Goal: Task Accomplishment & Management: Use online tool/utility

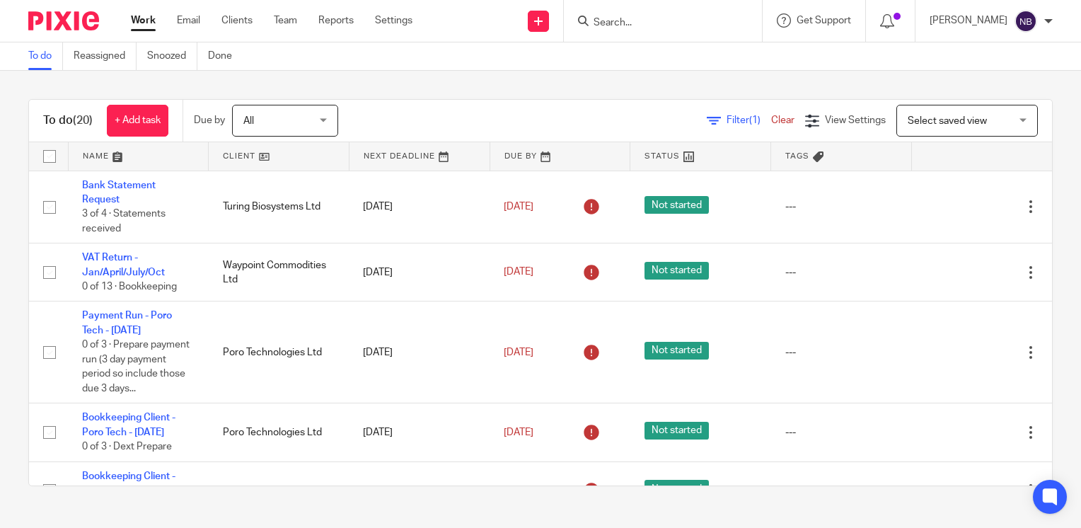
click at [703, 23] on input "Search" at bounding box center [655, 23] width 127 height 13
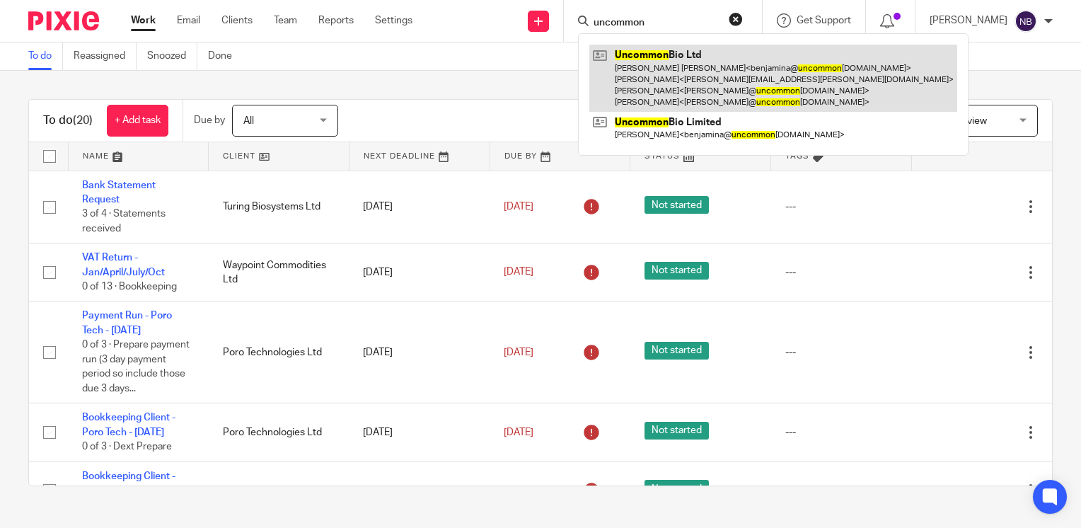
type input "uncommon"
click at [710, 71] on link at bounding box center [773, 78] width 368 height 67
click at [710, 66] on link at bounding box center [773, 78] width 368 height 67
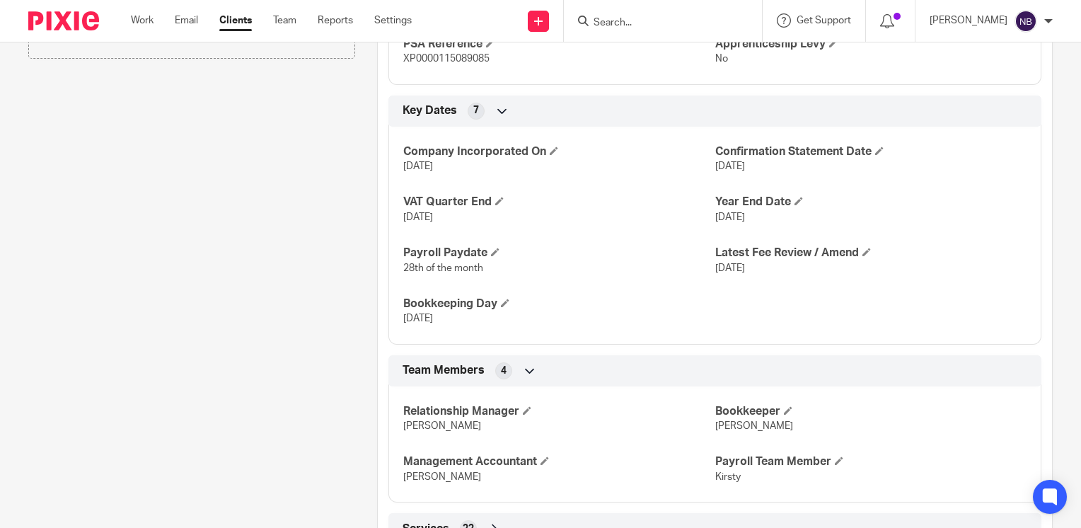
scroll to position [917, 0]
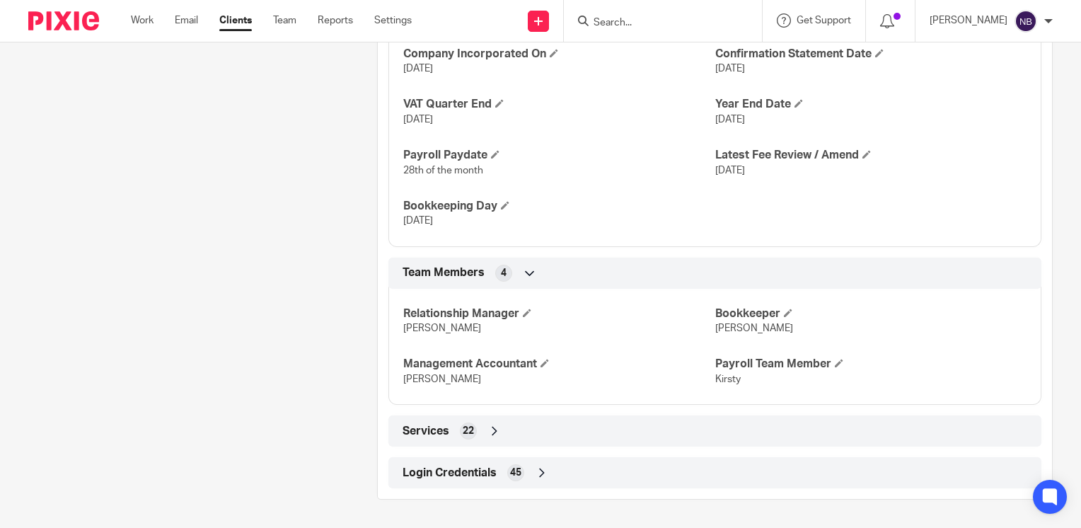
click at [543, 471] on icon at bounding box center [542, 472] width 14 height 14
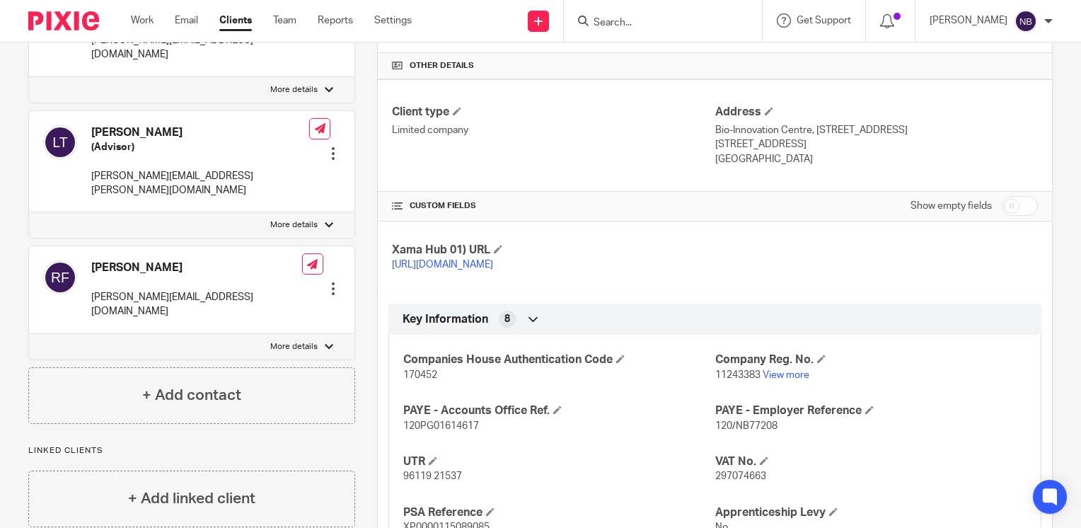
scroll to position [0, 0]
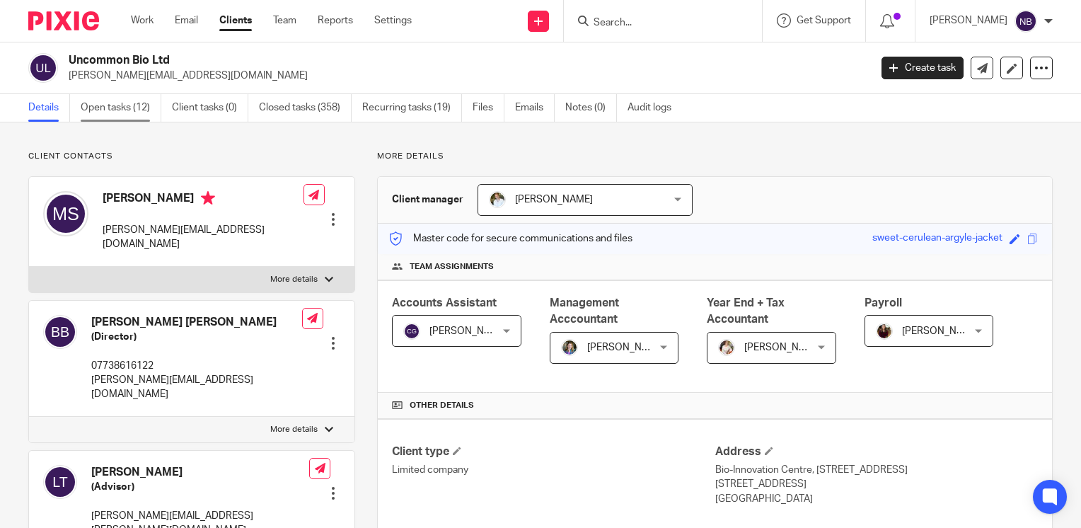
click at [133, 105] on link "Open tasks (12)" at bounding box center [121, 108] width 81 height 28
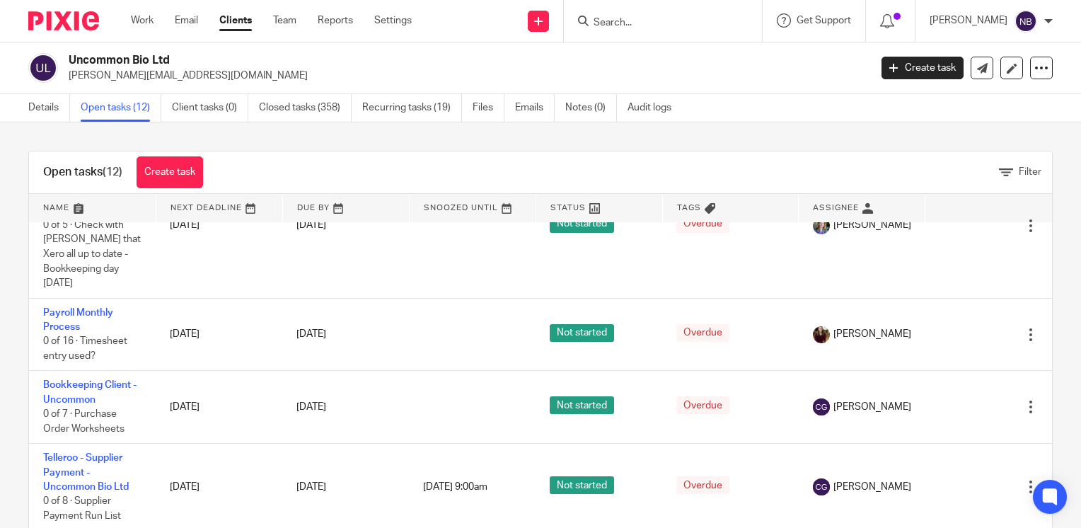
scroll to position [471, 0]
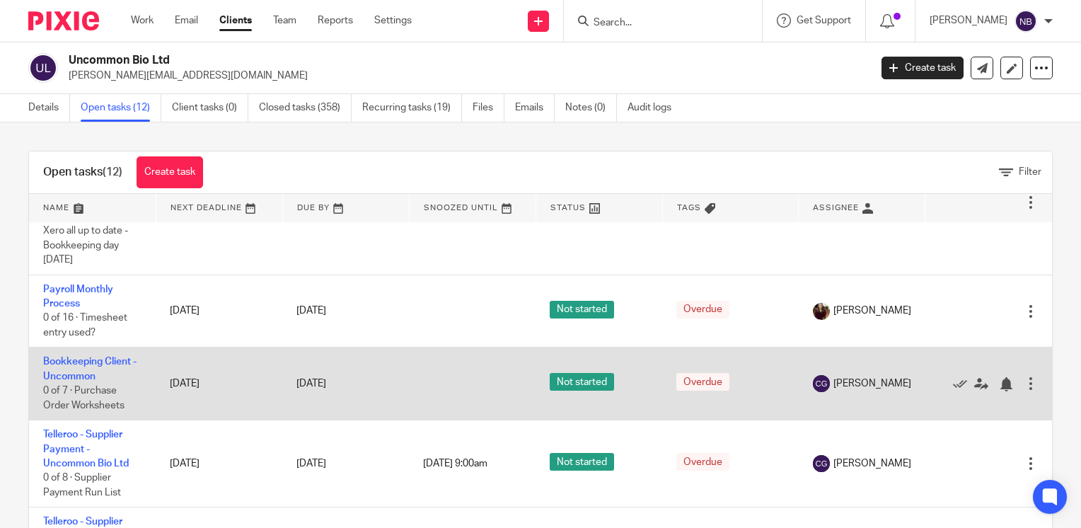
click at [90, 402] on td "Bookkeeping Client - Uncommon 0 of 7 · Purchase Order Worksheets" at bounding box center [92, 383] width 127 height 73
click at [93, 380] on link "Bookkeeping Client - Uncommon" at bounding box center [89, 368] width 93 height 24
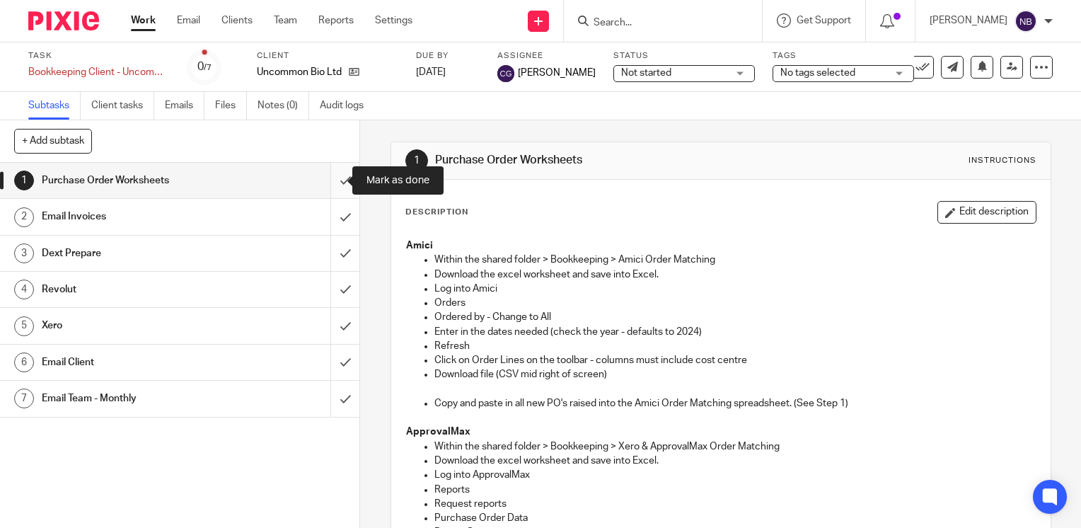
click at [332, 174] on input "submit" at bounding box center [179, 180] width 359 height 35
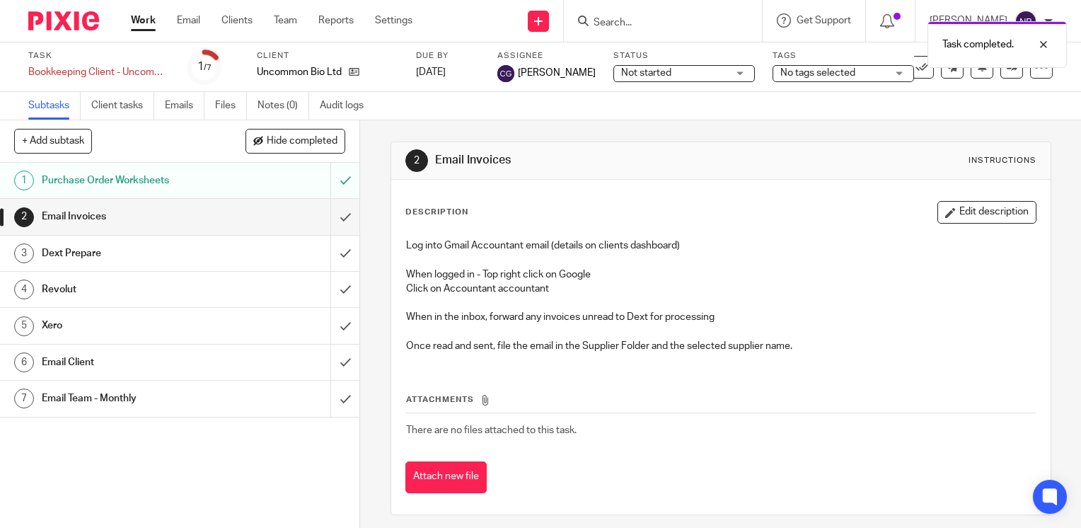
click at [252, 185] on div "Purchase Order Worksheets" at bounding box center [179, 180] width 275 height 21
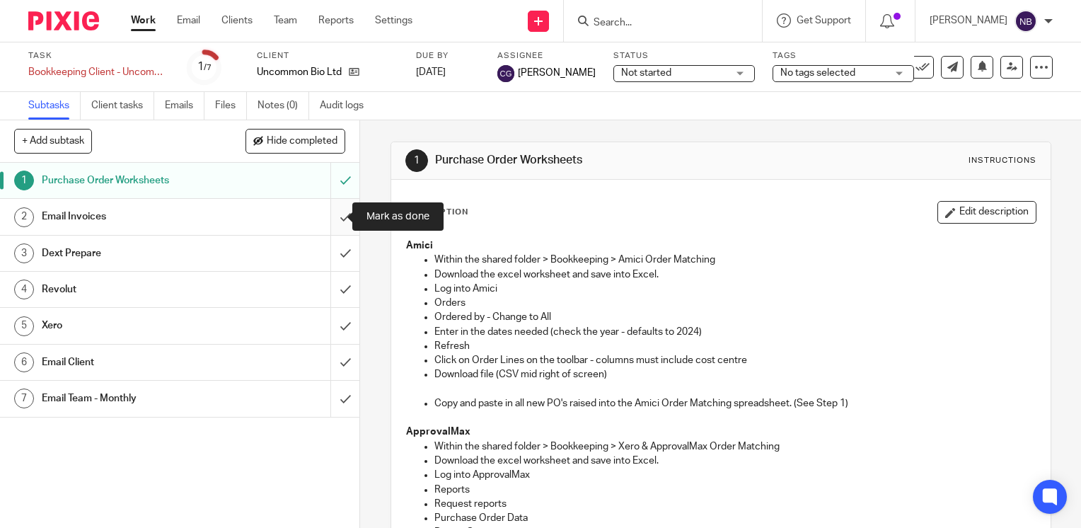
click at [330, 214] on input "submit" at bounding box center [179, 216] width 359 height 35
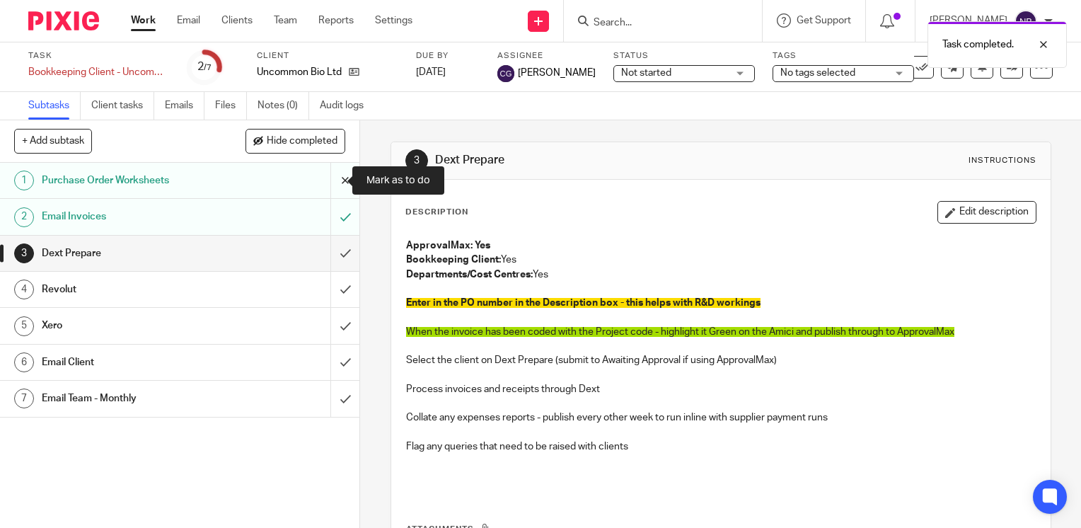
click at [330, 186] on input "submit" at bounding box center [179, 180] width 359 height 35
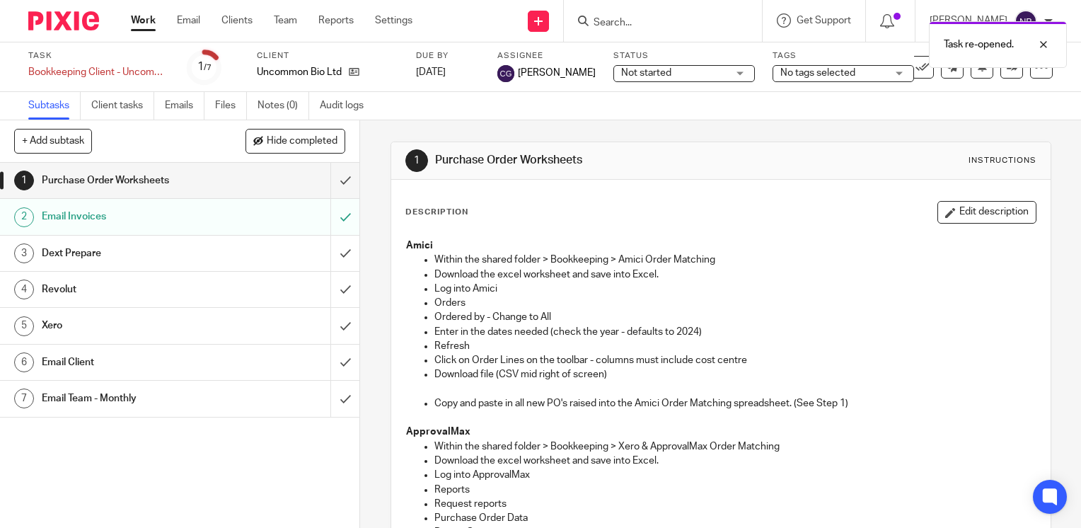
click at [149, 182] on h1 "Purchase Order Worksheets" at bounding box center [133, 180] width 183 height 21
click at [289, 283] on div "Revolut" at bounding box center [179, 289] width 275 height 21
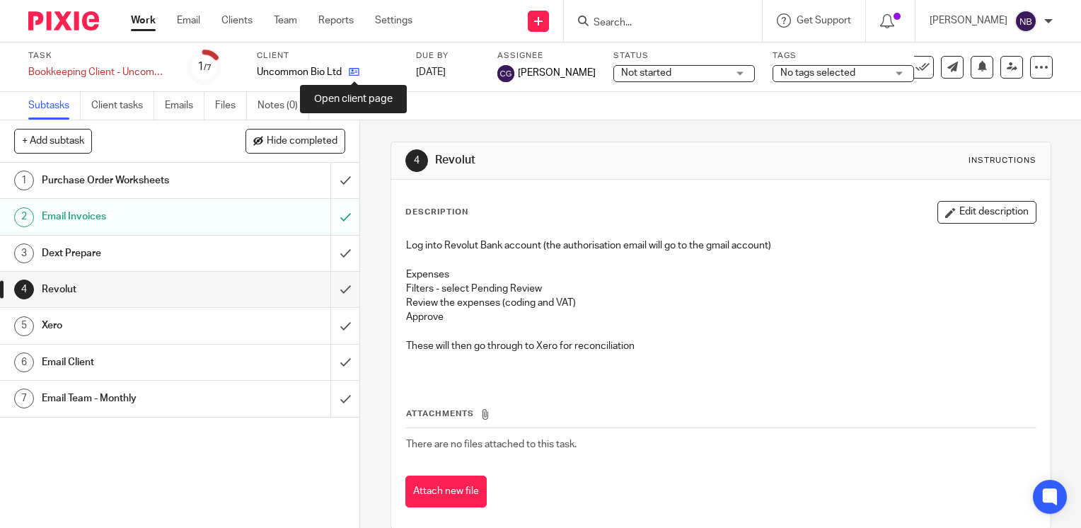
click at [355, 74] on icon at bounding box center [354, 71] width 11 height 11
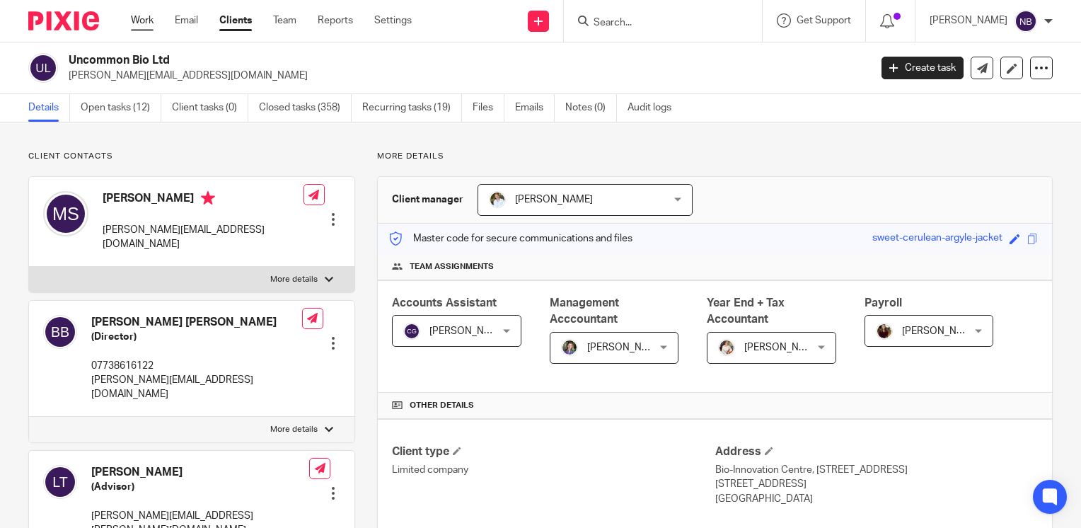
click at [149, 21] on link "Work" at bounding box center [142, 20] width 23 height 14
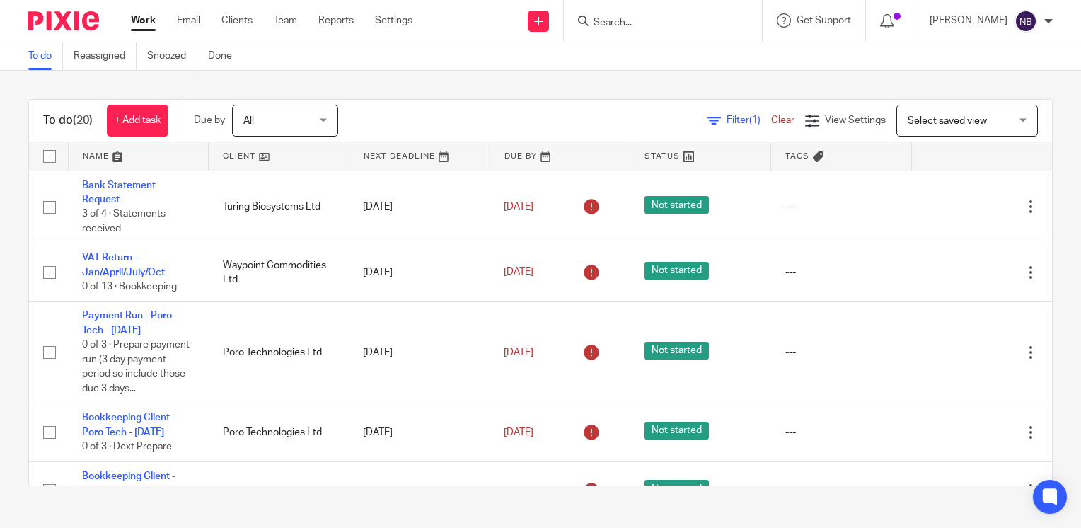
click at [232, 157] on link at bounding box center [279, 156] width 140 height 28
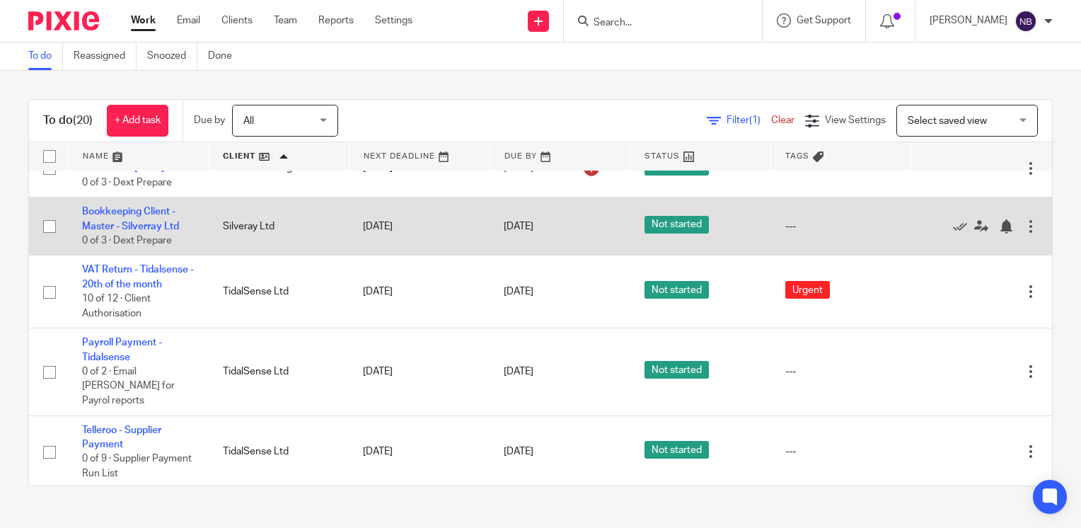
scroll to position [354, 0]
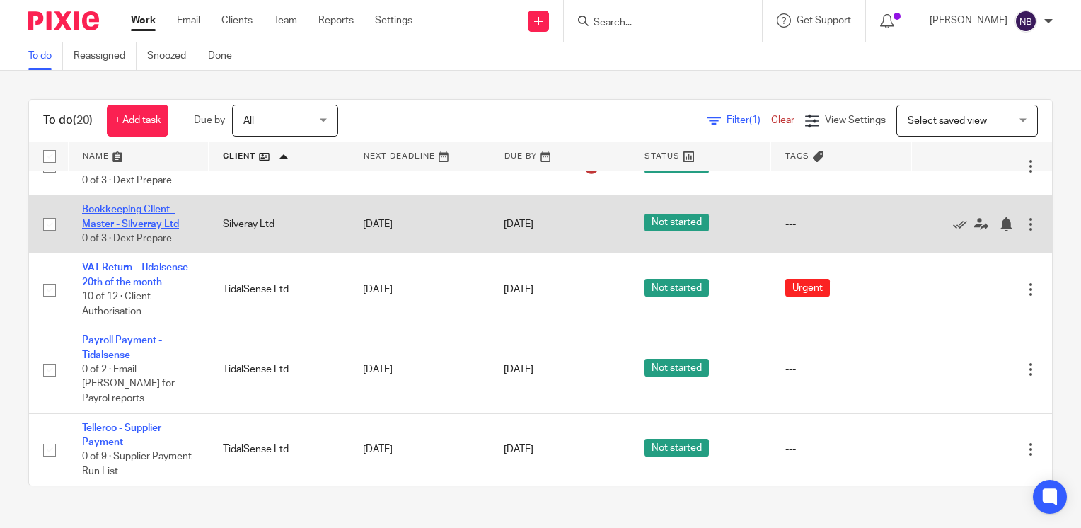
click at [151, 228] on link "Bookkeeping Client - Master - Silverray Ltd" at bounding box center [130, 216] width 97 height 24
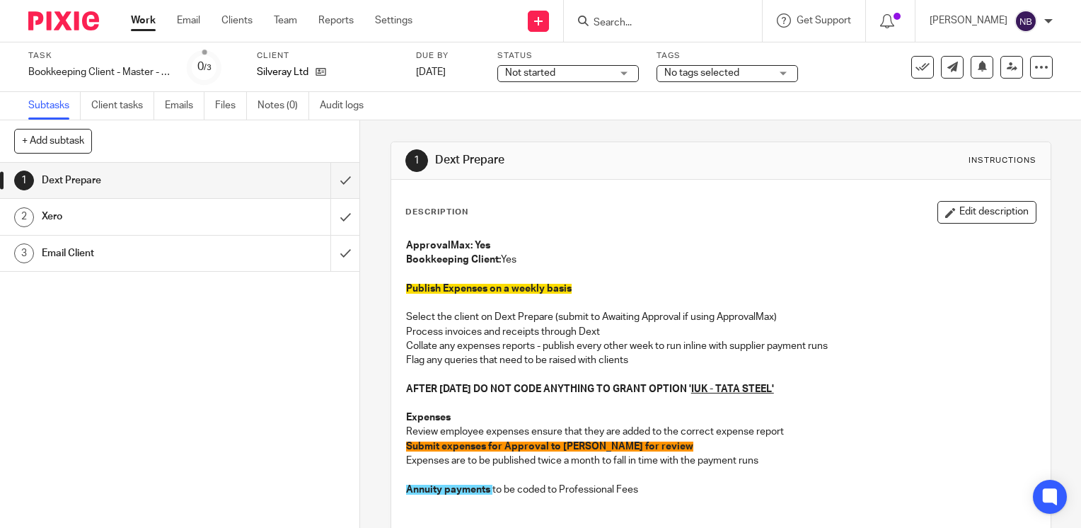
click at [141, 18] on link "Work" at bounding box center [143, 20] width 25 height 14
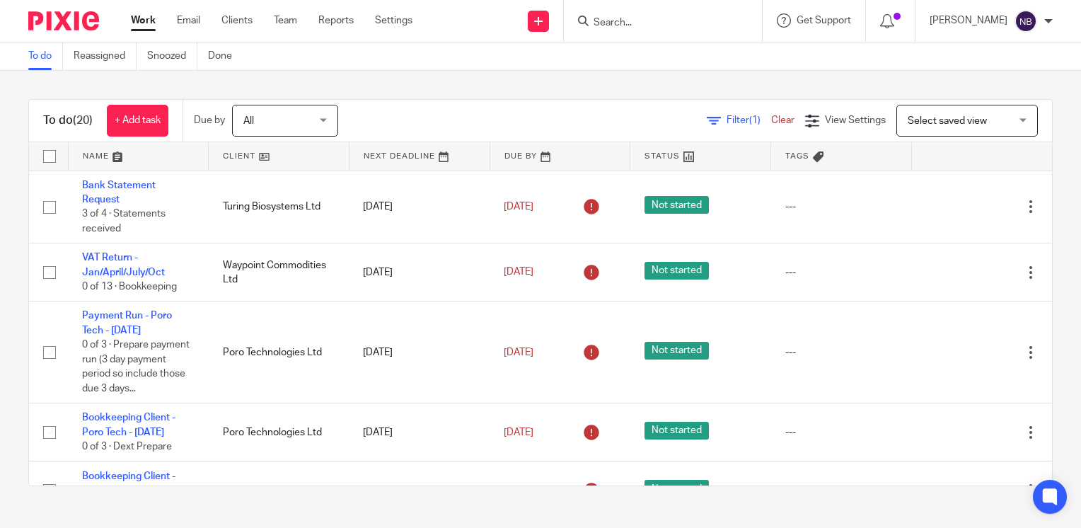
click at [222, 158] on link at bounding box center [279, 156] width 140 height 28
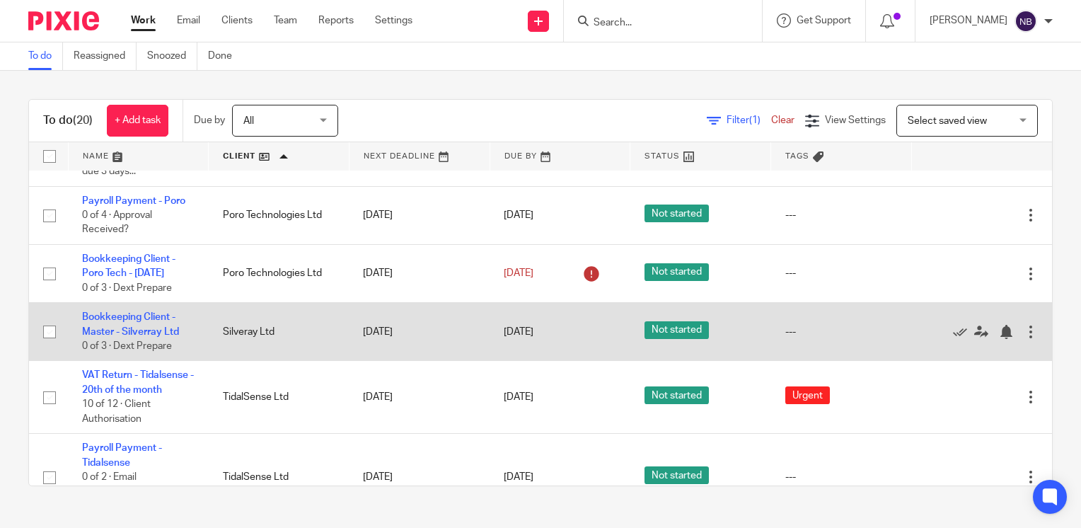
scroll to position [354, 0]
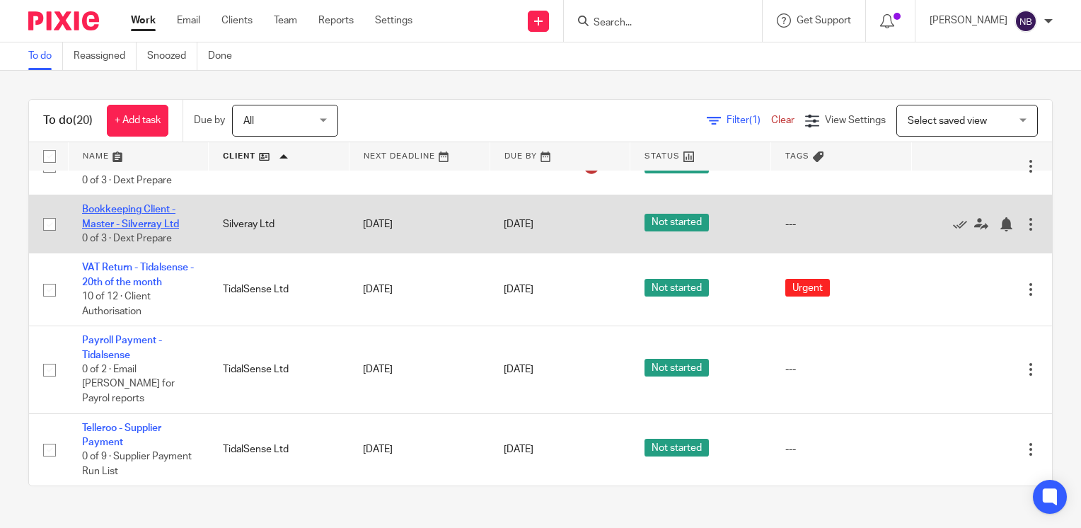
click at [130, 228] on link "Bookkeeping Client - Master - Silverray Ltd" at bounding box center [130, 216] width 97 height 24
